Goal: Find specific page/section: Find specific page/section

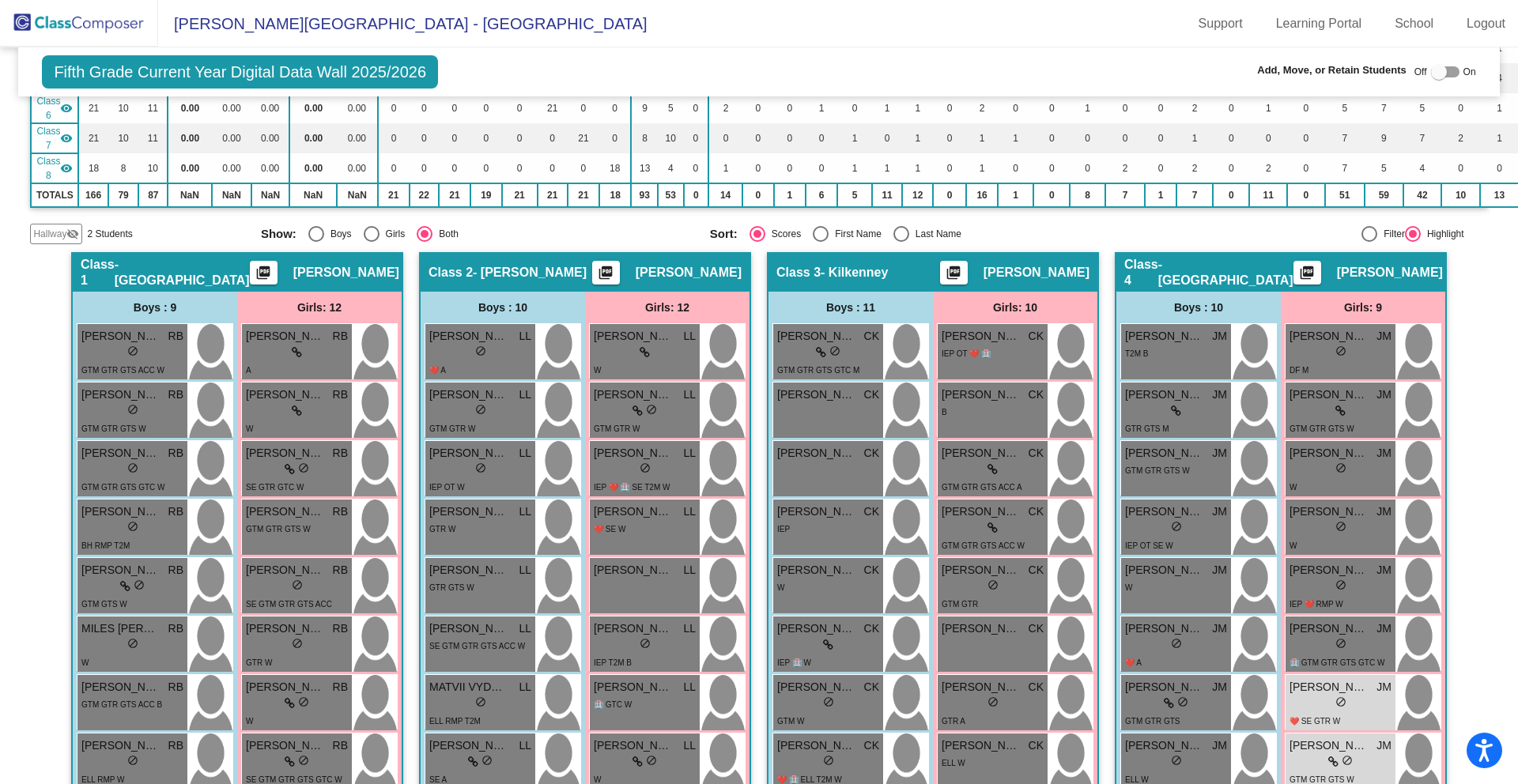
scroll to position [850, 0]
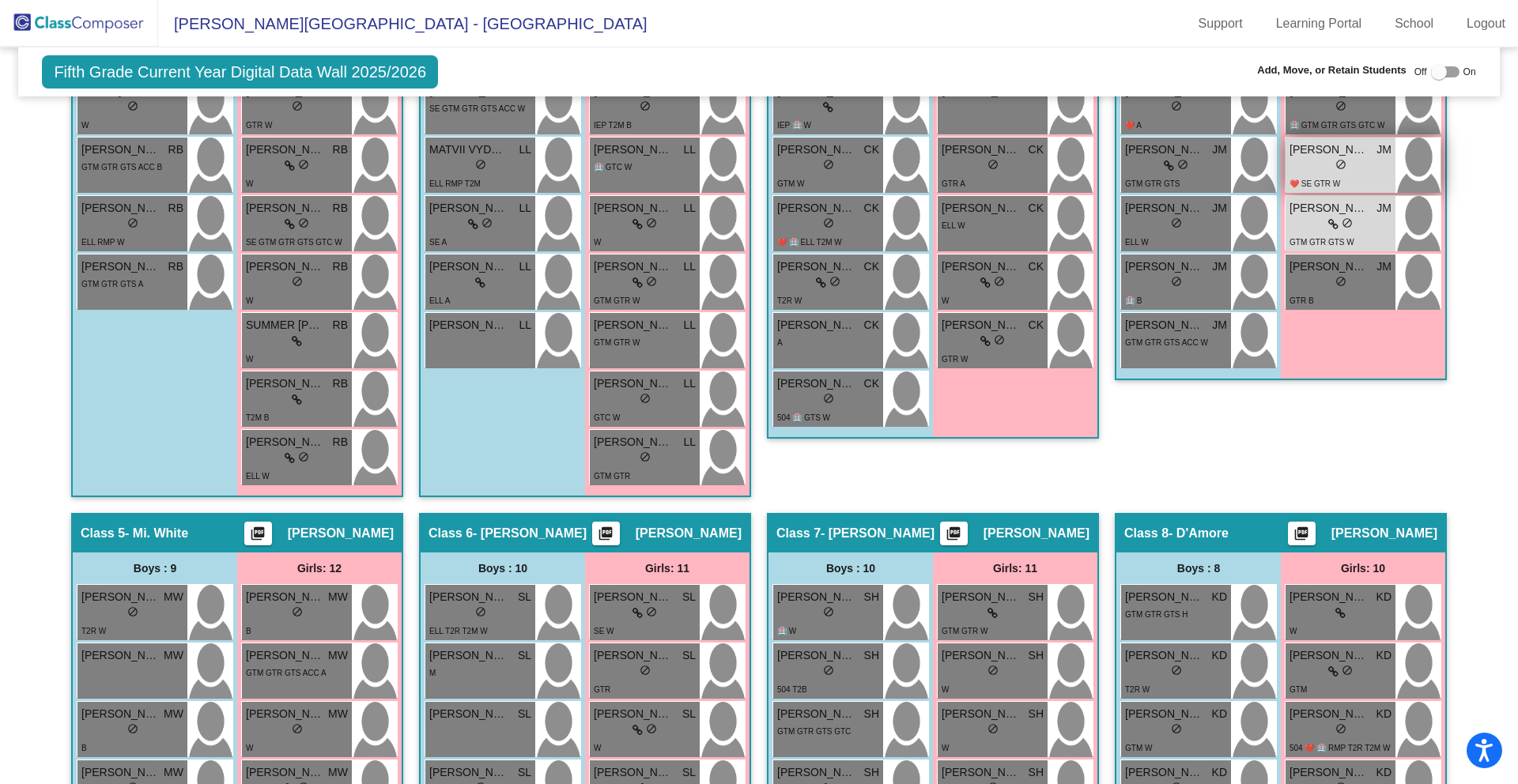
click at [1324, 179] on span "❤️ SE GTR W" at bounding box center [1314, 183] width 50 height 8
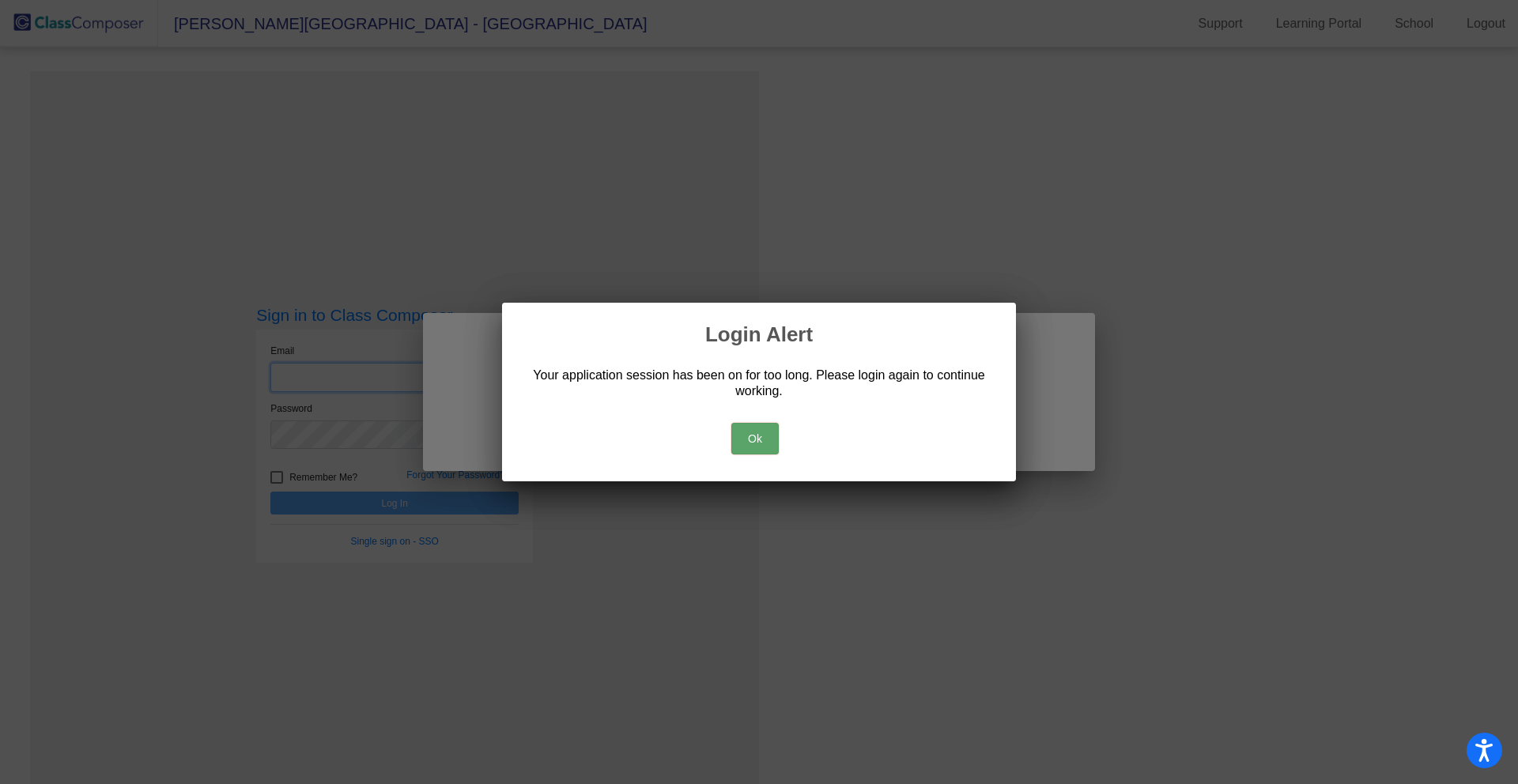
type input "[EMAIL_ADDRESS][DOMAIN_NAME]"
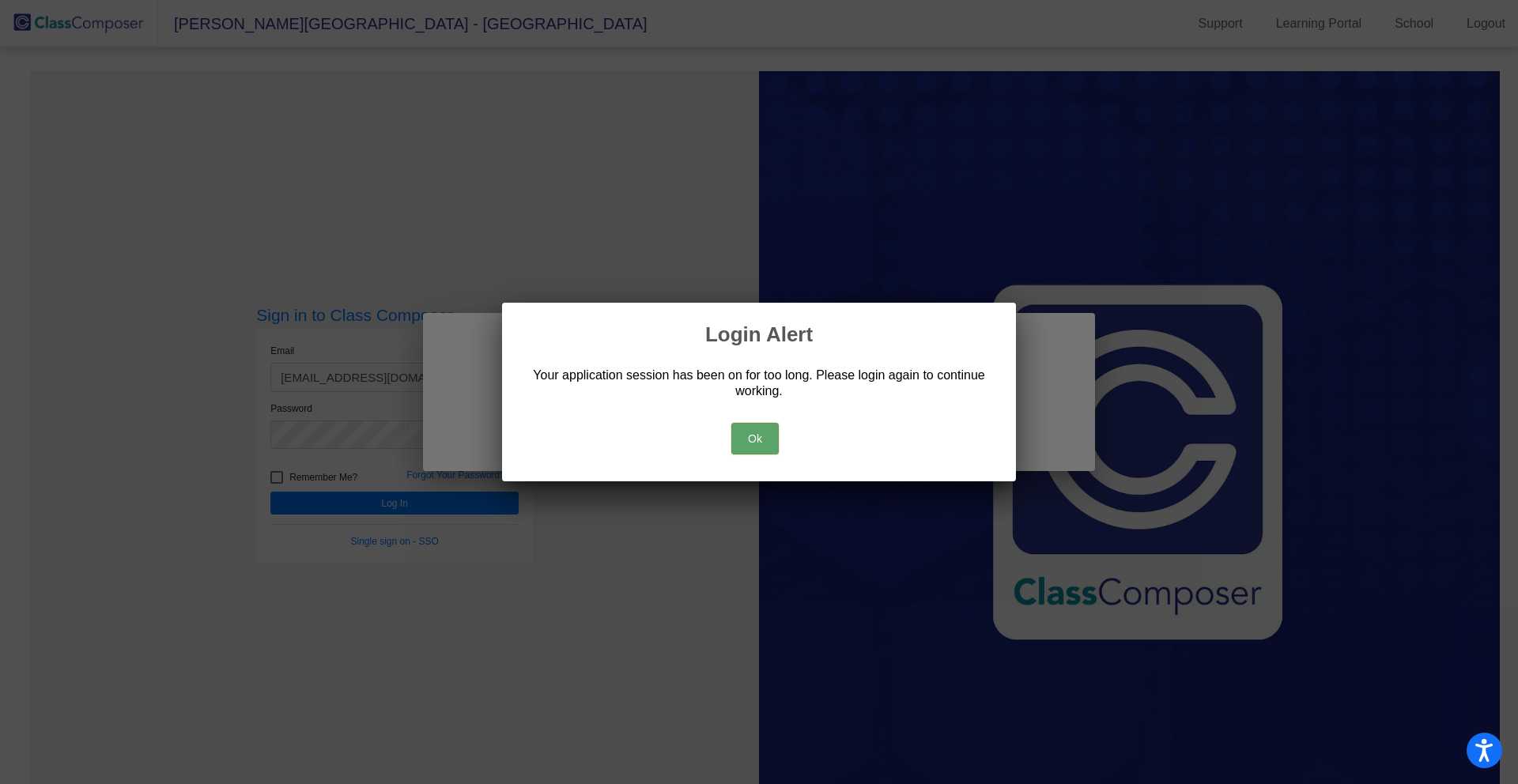
click at [775, 438] on button "Ok" at bounding box center [755, 439] width 47 height 32
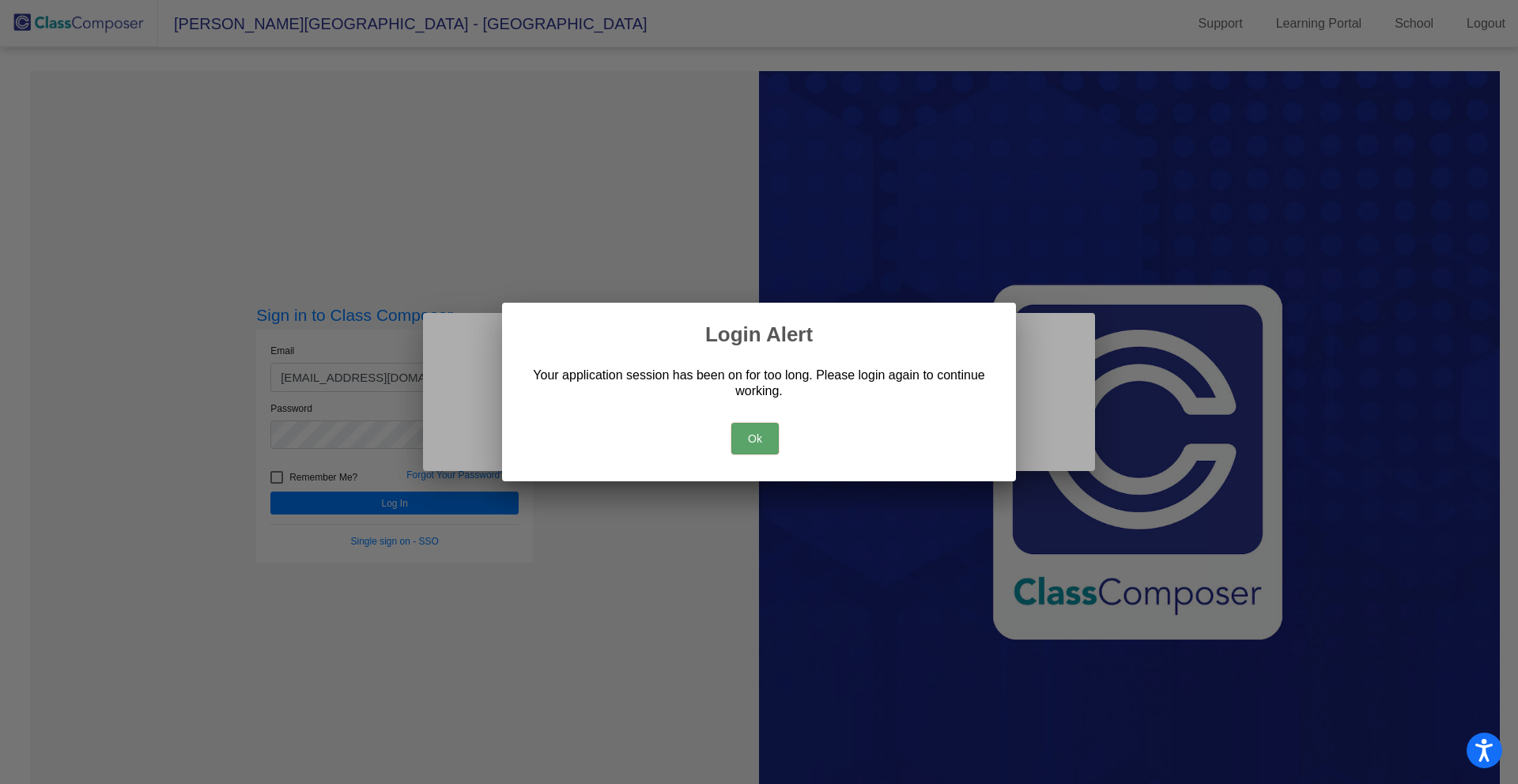
click at [755, 441] on button "Ok" at bounding box center [755, 439] width 47 height 32
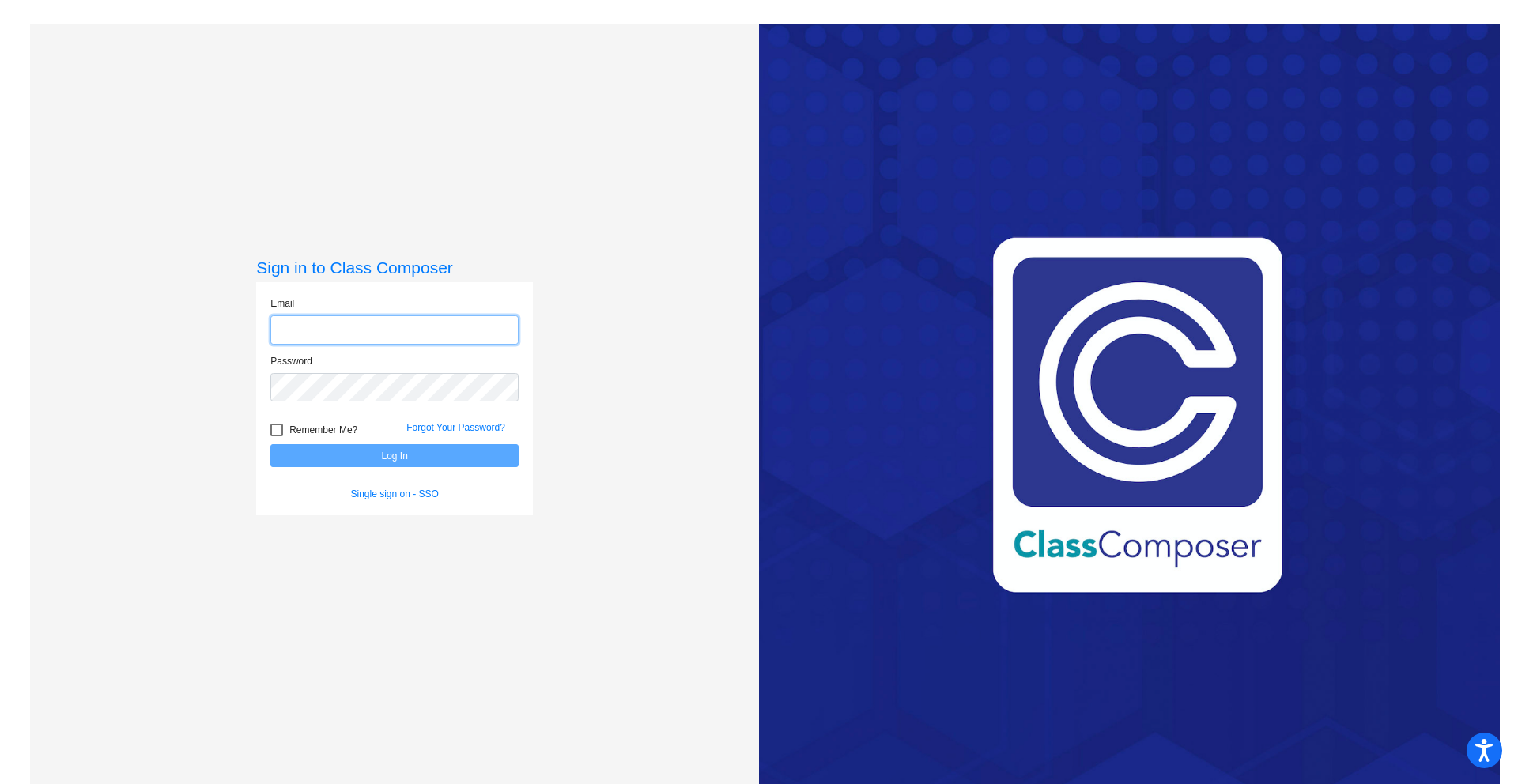
type input "[EMAIL_ADDRESS][DOMAIN_NAME]"
click at [397, 459] on button "Log In" at bounding box center [394, 455] width 248 height 23
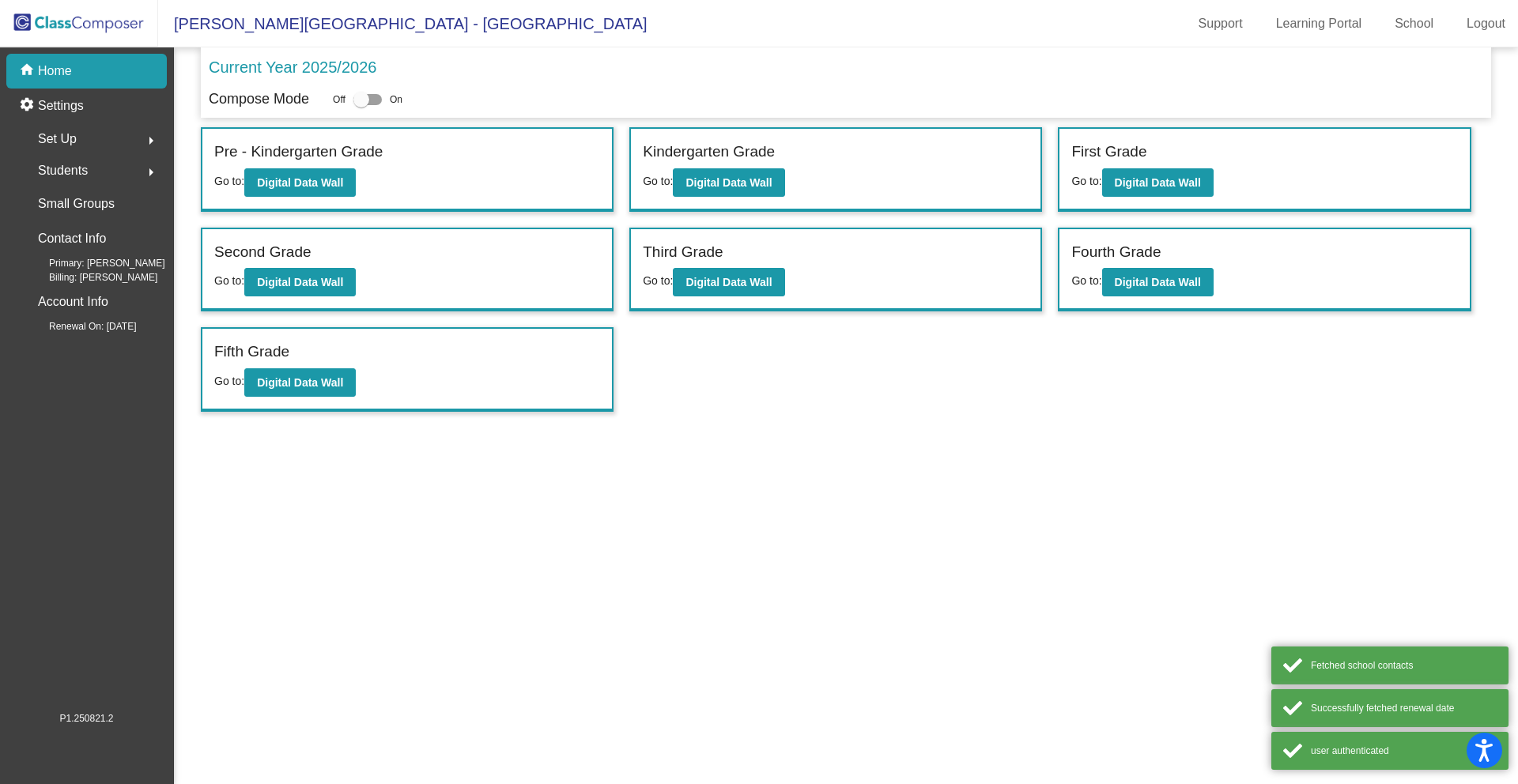
click at [397, 460] on mat-sidenav-content "Current Year 2025/2026 Compose Mode Off On Incoming (New students moving into l…" at bounding box center [846, 416] width 1344 height 737
click at [341, 393] on button "Digital Data Wall" at bounding box center [300, 383] width 111 height 29
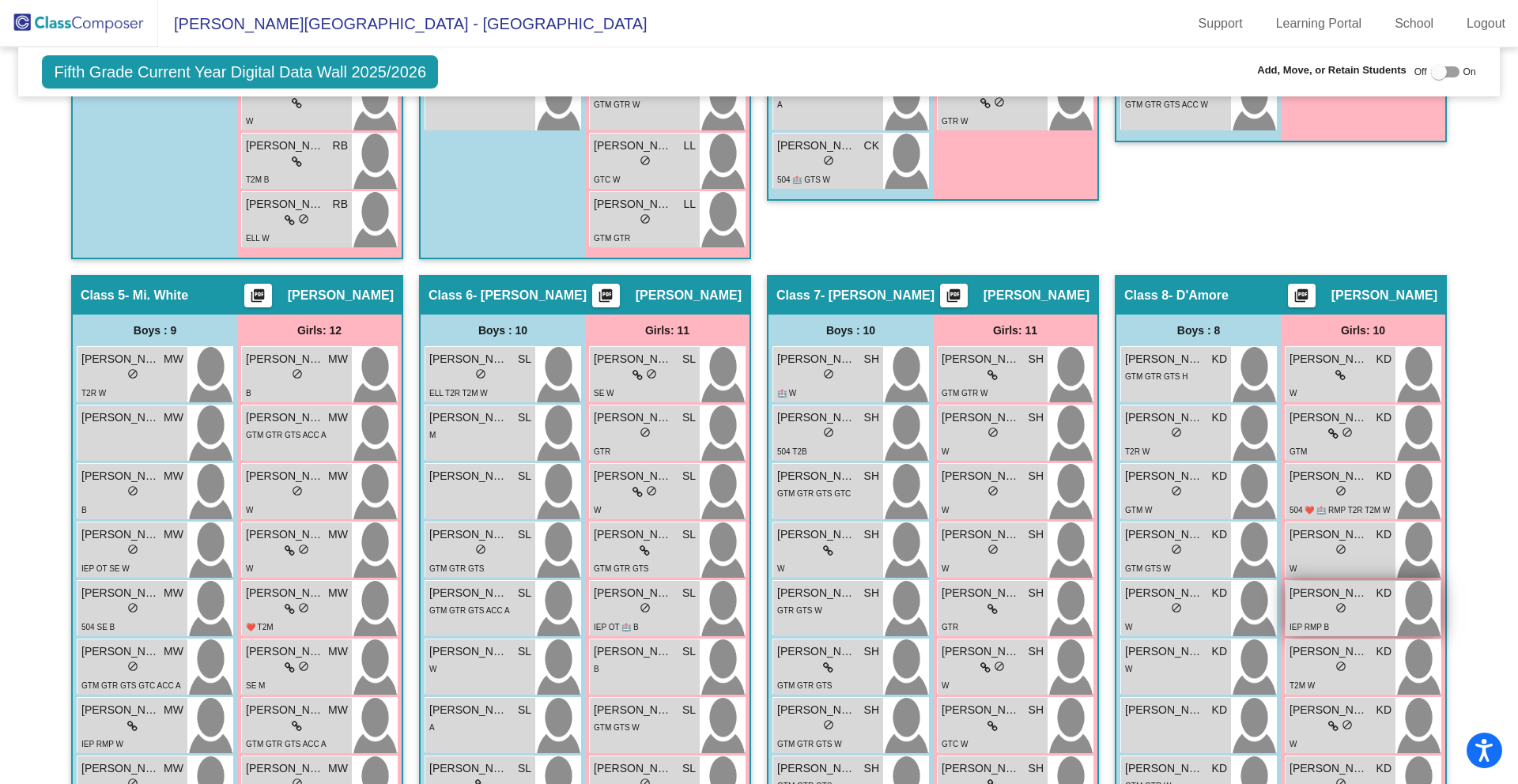
scroll to position [1089, 0]
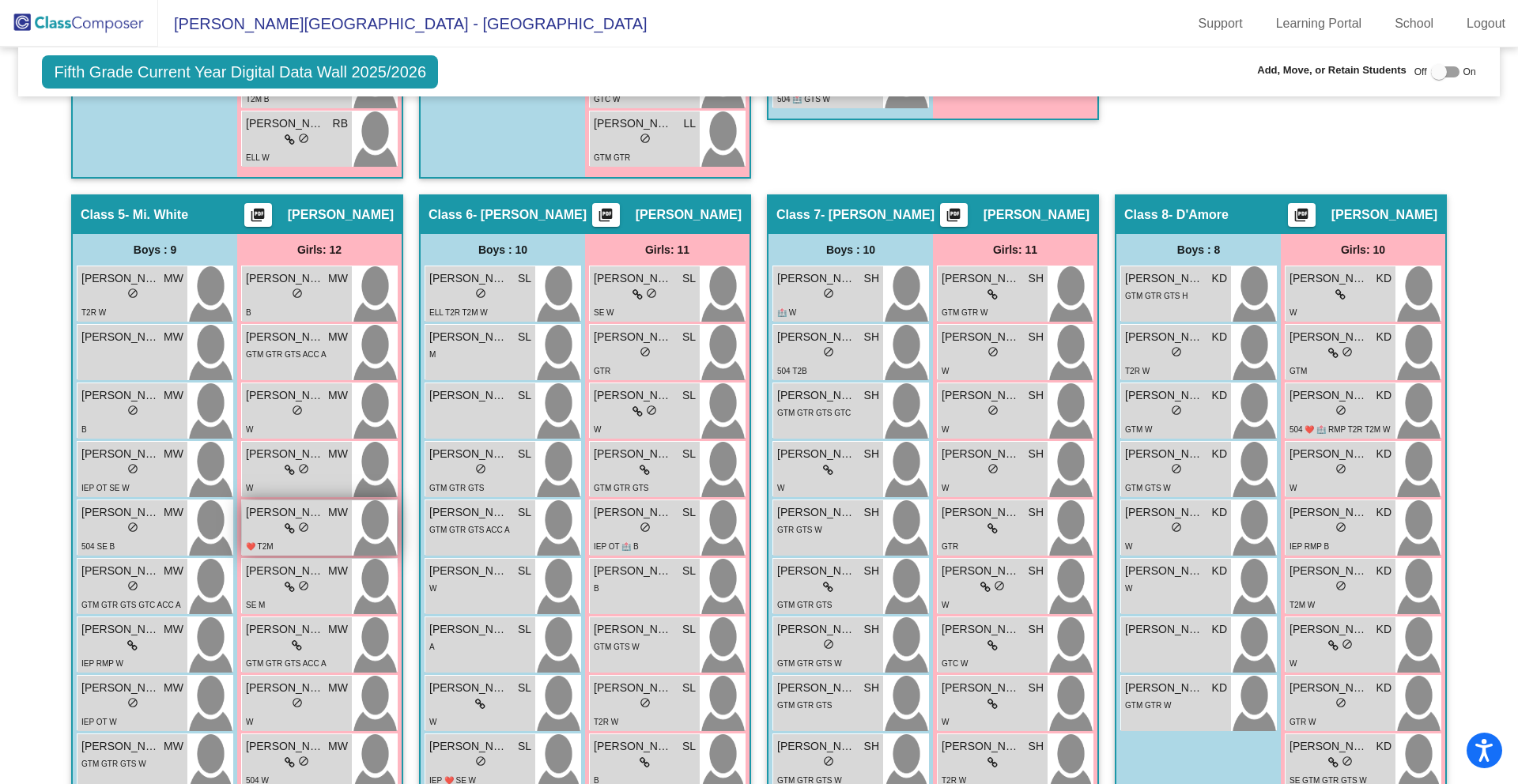
click at [270, 529] on div "lock do_not_disturb_alt" at bounding box center [296, 529] width 102 height 17
